Goal: Information Seeking & Learning: Learn about a topic

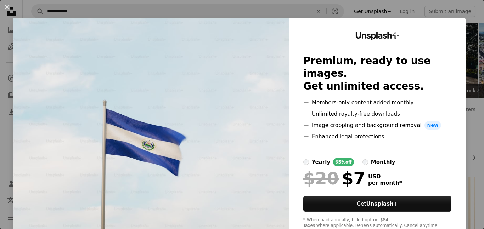
click at [464, 3] on div "An X shape Unsplash+ Premium, ready to use images. Get unlimited access. A plus…" at bounding box center [242, 114] width 484 height 229
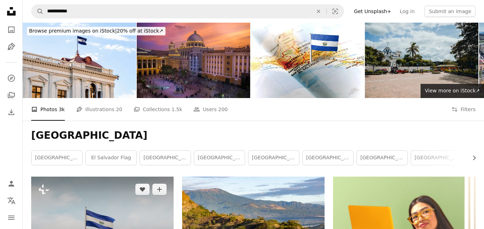
click at [106, 177] on img at bounding box center [102, 217] width 142 height 81
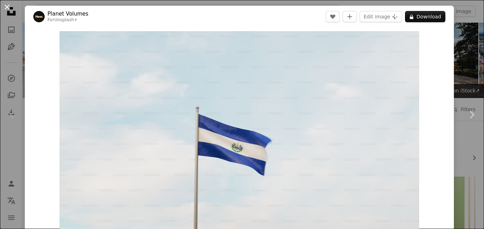
click at [9, 10] on button "An X shape" at bounding box center [7, 7] width 8 height 8
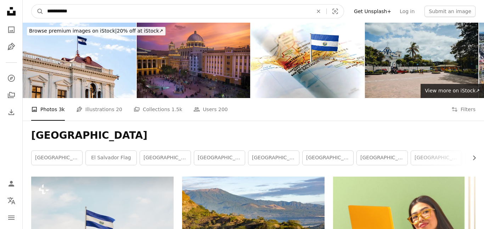
drag, startPoint x: 116, startPoint y: 13, endPoint x: 0, endPoint y: -2, distance: 116.8
type input "**********"
click at [32, 5] on button "A magnifying glass" at bounding box center [38, 11] width 12 height 13
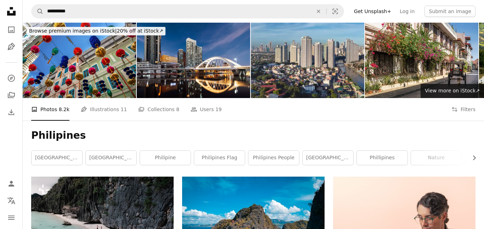
click at [194, 129] on h1 "Philipines" at bounding box center [253, 135] width 444 height 13
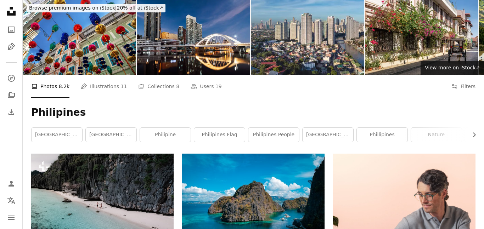
scroll to position [23, 0]
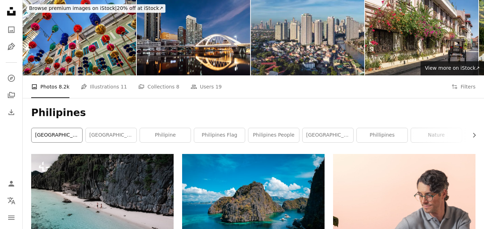
click at [74, 128] on link "[GEOGRAPHIC_DATA]" at bounding box center [57, 135] width 51 height 14
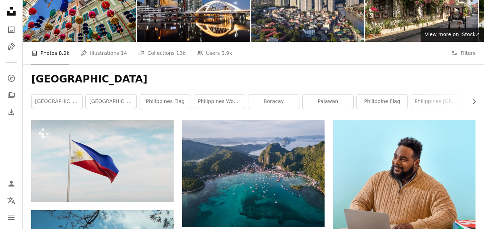
scroll to position [57, 0]
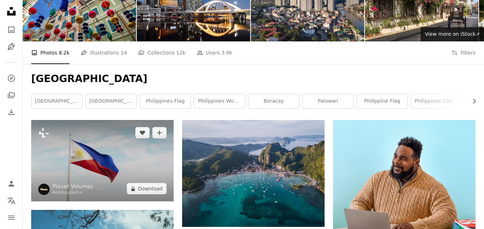
click at [81, 120] on img at bounding box center [102, 160] width 142 height 81
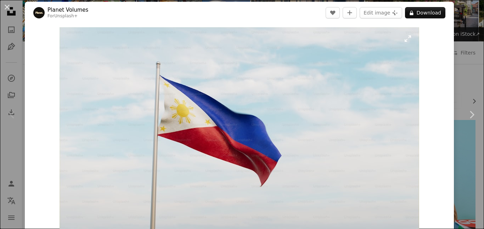
scroll to position [11, 0]
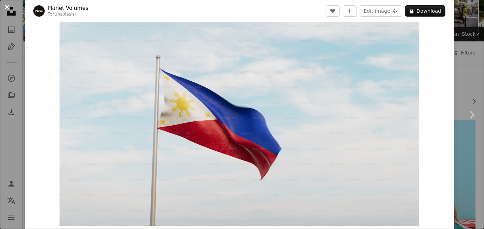
click at [9, 9] on button "An X shape" at bounding box center [7, 7] width 8 height 8
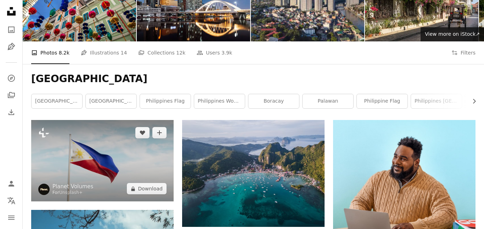
click at [121, 120] on img at bounding box center [102, 160] width 142 height 81
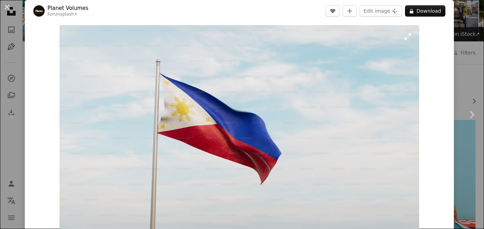
scroll to position [1, 0]
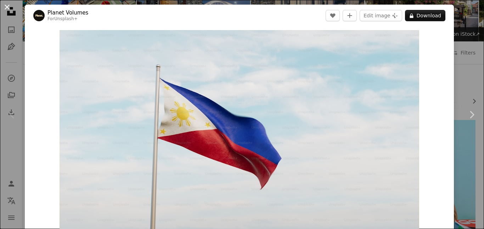
click at [7, 6] on button "An X shape" at bounding box center [7, 7] width 8 height 8
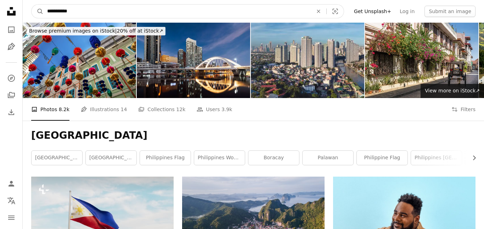
click at [122, 9] on input "**********" at bounding box center [177, 11] width 267 height 13
type input "*"
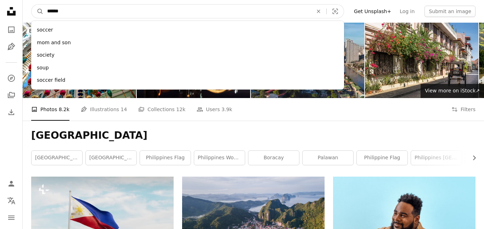
type input "******"
click at [32, 5] on button "A magnifying glass" at bounding box center [38, 11] width 12 height 13
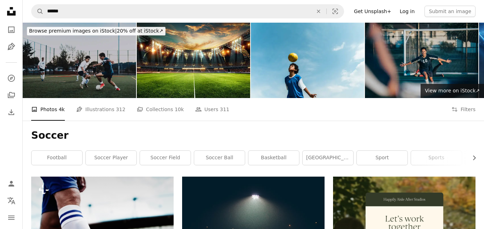
click at [417, 13] on link "Log in" at bounding box center [406, 11] width 23 height 11
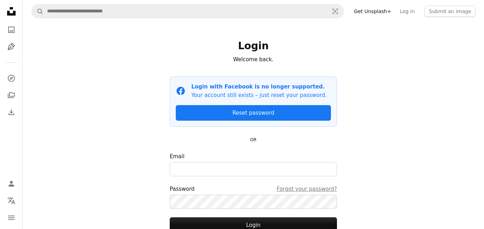
click at [11, 14] on icon at bounding box center [11, 11] width 8 height 8
